Goal: Task Accomplishment & Management: Use online tool/utility

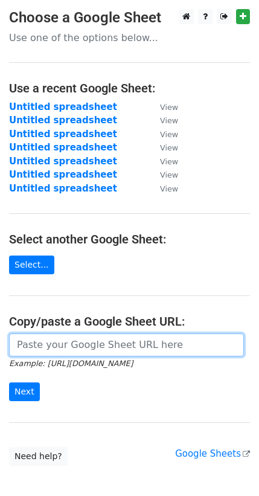
click at [49, 343] on input "url" at bounding box center [126, 345] width 235 height 23
paste input "[URL][DOMAIN_NAME]"
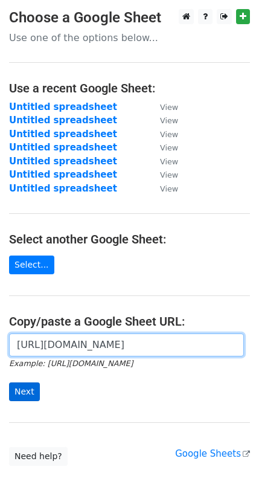
type input "[URL][DOMAIN_NAME]"
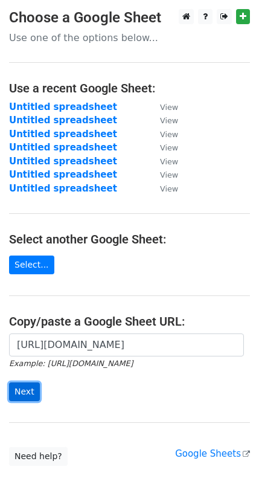
click at [21, 383] on input "Next" at bounding box center [24, 392] width 31 height 19
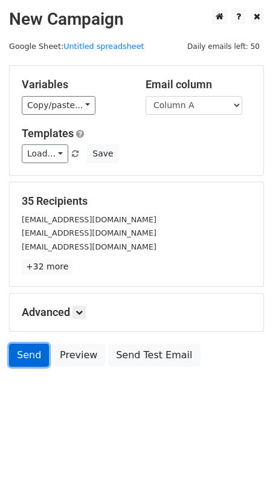
click at [21, 356] on link "Send" at bounding box center [29, 355] width 40 height 23
